Goal: Task Accomplishment & Management: Complete application form

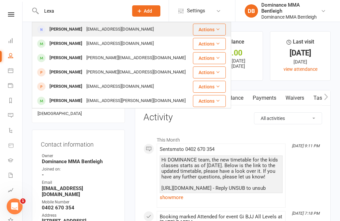
type input "Lexa"
click at [97, 28] on div "[EMAIL_ADDRESS][DOMAIN_NAME]" at bounding box center [119, 30] width 71 height 10
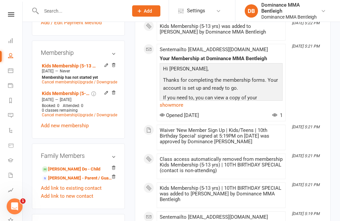
scroll to position [290, 0]
click at [77, 192] on link "Add link to new contact" at bounding box center [67, 196] width 52 height 8
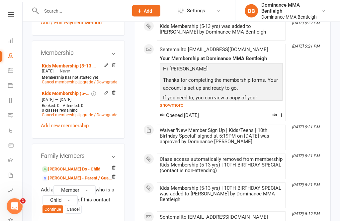
scroll to position [291, 0]
click at [84, 185] on button "Member" at bounding box center [74, 190] width 42 height 10
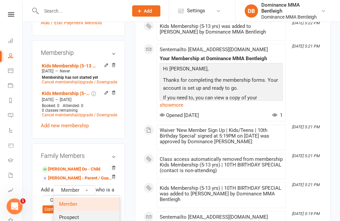
click at [92, 211] on link "Prospect" at bounding box center [87, 217] width 66 height 13
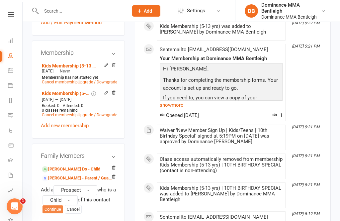
click at [54, 205] on button "Continue" at bounding box center [53, 209] width 21 height 8
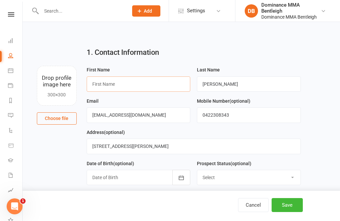
click at [145, 82] on input "text" at bounding box center [139, 83] width 104 height 15
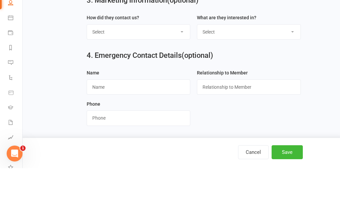
scroll to position [240, 0]
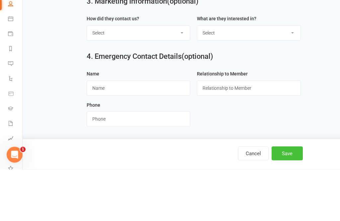
type input "[PERSON_NAME]"
click at [288, 198] on button "Save" at bounding box center [287, 205] width 31 height 14
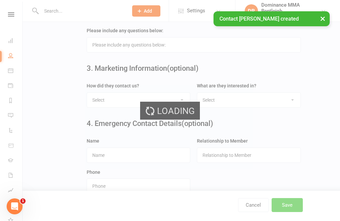
scroll to position [0, 0]
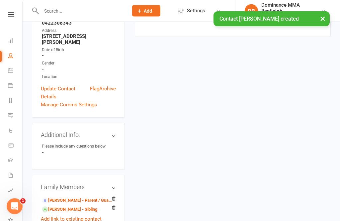
scroll to position [154, 0]
click at [88, 197] on link "[PERSON_NAME] - Parent / Guardian" at bounding box center [77, 200] width 71 height 7
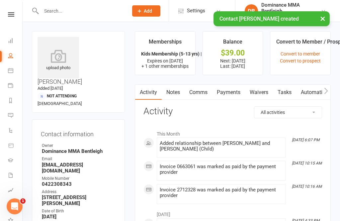
click at [267, 89] on link "Waivers" at bounding box center [259, 92] width 28 height 15
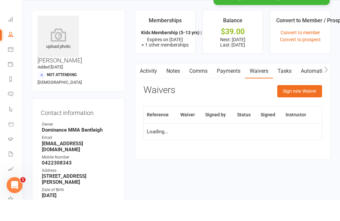
scroll to position [21, 0]
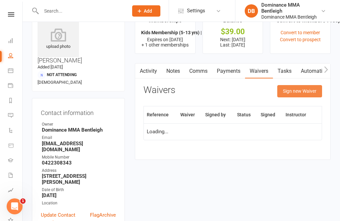
click at [313, 89] on button "Sign new Waiver" at bounding box center [299, 91] width 45 height 12
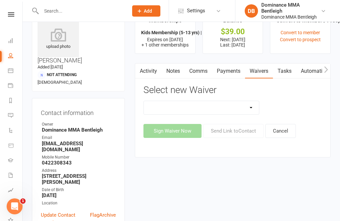
click at [206, 109] on select "Member | Cancellation | Adults Member | Cancellation | Kids/Teens Member | Inju…" at bounding box center [201, 107] width 115 height 13
select select "1931"
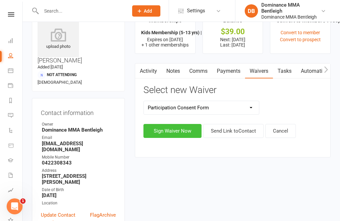
click at [179, 127] on button "Sign Waiver Now" at bounding box center [172, 131] width 58 height 14
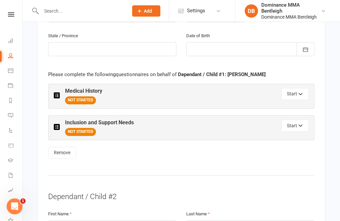
scroll to position [546, 0]
click at [300, 93] on icon "button" at bounding box center [300, 94] width 3 height 2
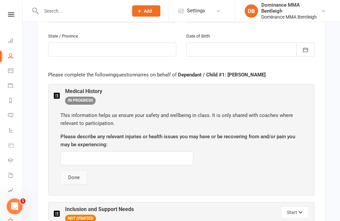
click at [76, 179] on button "Done" at bounding box center [73, 177] width 27 height 14
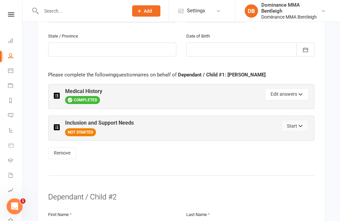
click at [295, 124] on button "Start" at bounding box center [295, 126] width 28 height 12
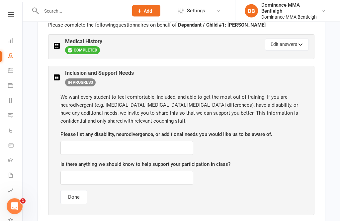
scroll to position [613, 0]
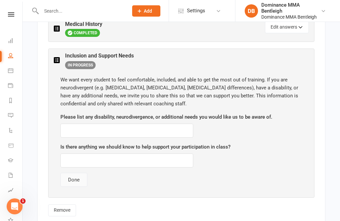
click at [85, 179] on button "Done" at bounding box center [73, 180] width 27 height 14
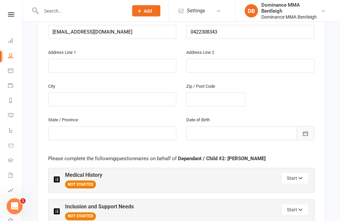
click at [304, 127] on button "button" at bounding box center [306, 134] width 18 height 14
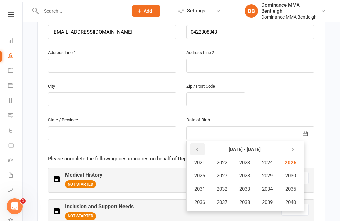
click at [196, 147] on icon "button" at bounding box center [197, 149] width 5 height 5
click at [247, 199] on span "2018" at bounding box center [244, 202] width 11 height 6
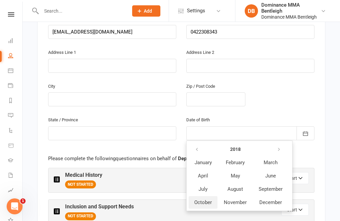
click at [204, 199] on span "October" at bounding box center [203, 202] width 18 height 6
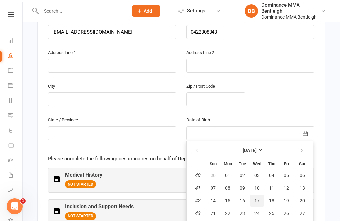
click at [261, 197] on button "17" at bounding box center [257, 201] width 14 height 12
type input "[DATE]"
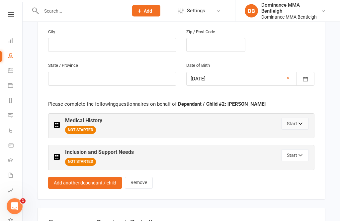
click at [295, 118] on button "Start" at bounding box center [295, 124] width 28 height 12
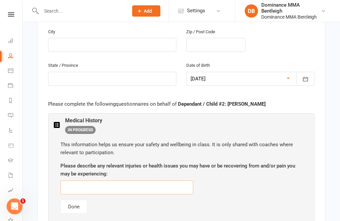
click at [132, 185] on input "text" at bounding box center [126, 187] width 133 height 14
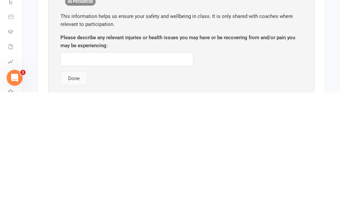
click at [83, 200] on button "Done" at bounding box center [73, 207] width 27 height 14
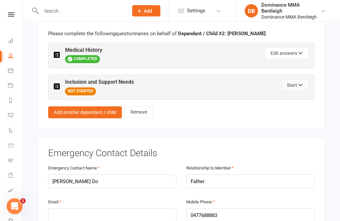
click at [292, 85] on button "Start" at bounding box center [295, 85] width 28 height 12
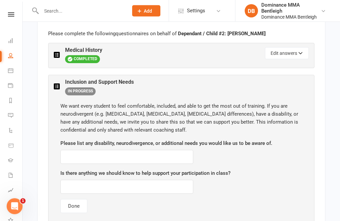
scroll to position [901, 0]
click at [83, 204] on button "Done" at bounding box center [73, 206] width 27 height 14
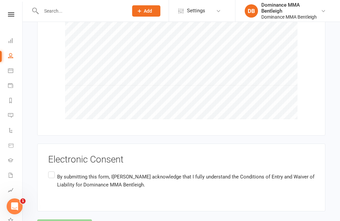
scroll to position [1395, 0]
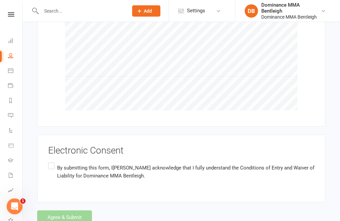
click at [48, 161] on label "By submitting this form, I [PERSON_NAME] acknowledge that I fully understand th…" at bounding box center [181, 171] width 266 height 21
click at [48, 161] on input "By submitting this form, I [PERSON_NAME] acknowledge that I fully understand th…" at bounding box center [50, 161] width 4 height 0
click at [79, 214] on button "Agree & Submit" at bounding box center [64, 217] width 55 height 14
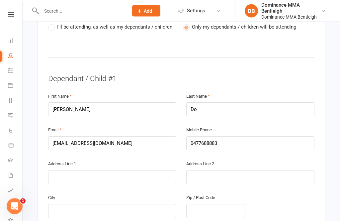
scroll to position [351, 0]
click at [128, 138] on input "[EMAIL_ADDRESS][DOMAIN_NAME]" at bounding box center [112, 143] width 128 height 14
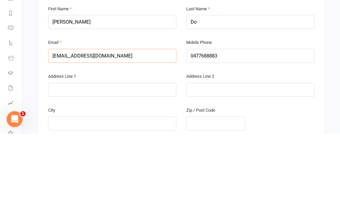
click at [125, 136] on input "[EMAIL_ADDRESS][DOMAIN_NAME]" at bounding box center [112, 143] width 128 height 14
click at [124, 136] on input "[EMAIL_ADDRESS][DOMAIN_NAME]" at bounding box center [112, 143] width 128 height 14
click at [120, 136] on input "[EMAIL_ADDRESS][DOMAIN_NAME]" at bounding box center [112, 143] width 128 height 14
click at [121, 136] on input "[EMAIL_ADDRESS][DOMAIN_NAME]" at bounding box center [112, 143] width 128 height 14
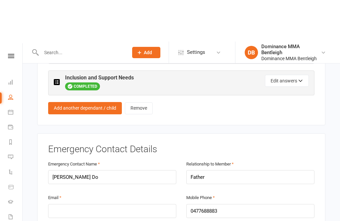
scroll to position [951, 0]
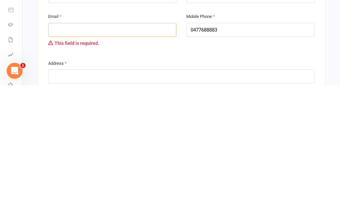
click at [141, 158] on input "email" at bounding box center [112, 165] width 128 height 14
click at [121, 158] on input "email" at bounding box center [112, 165] width 128 height 14
click at [68, 158] on input "email" at bounding box center [112, 165] width 128 height 14
paste input "[EMAIL_ADDRESS][DOMAIN_NAME]"
type input "[EMAIL_ADDRESS][DOMAIN_NAME]"
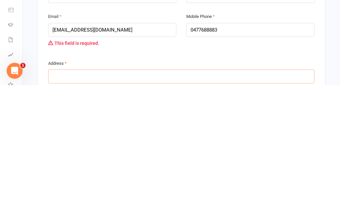
click at [92, 205] on input "text" at bounding box center [181, 212] width 266 height 14
type input "Na"
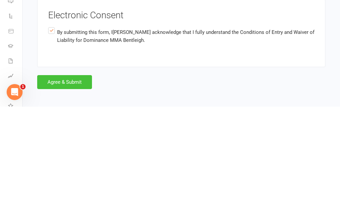
click at [75, 189] on button "Agree & Submit" at bounding box center [64, 196] width 55 height 14
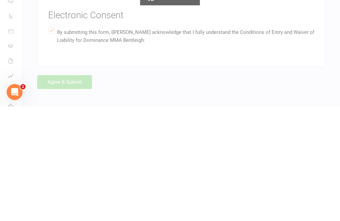
scroll to position [1420, 0]
